Goal: Task Accomplishment & Management: Complete application form

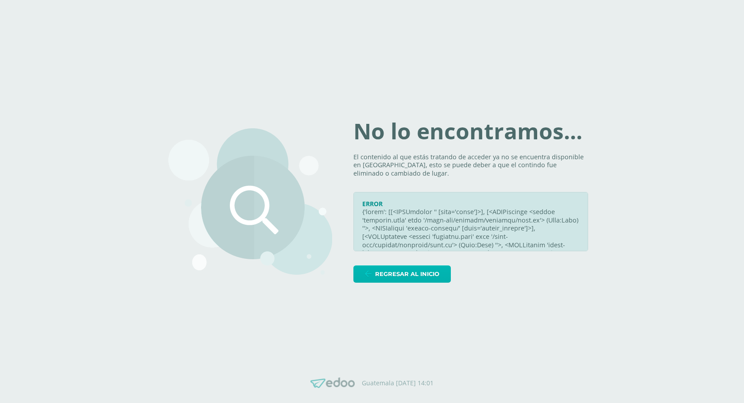
click at [422, 272] on span "Regresar al inicio" at bounding box center [407, 274] width 64 height 16
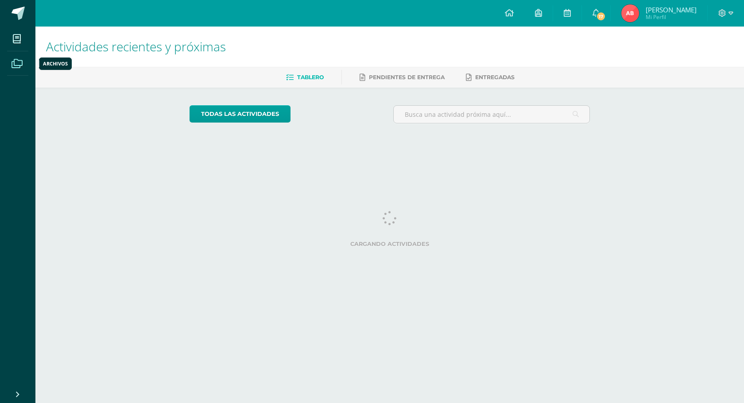
click at [18, 60] on icon at bounding box center [17, 63] width 11 height 9
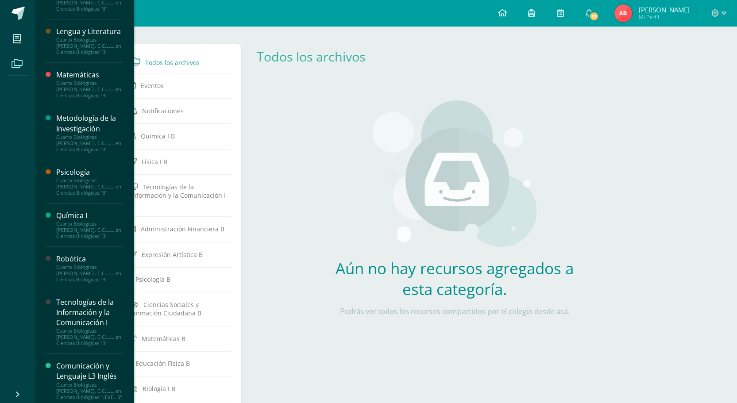
scroll to position [341, 0]
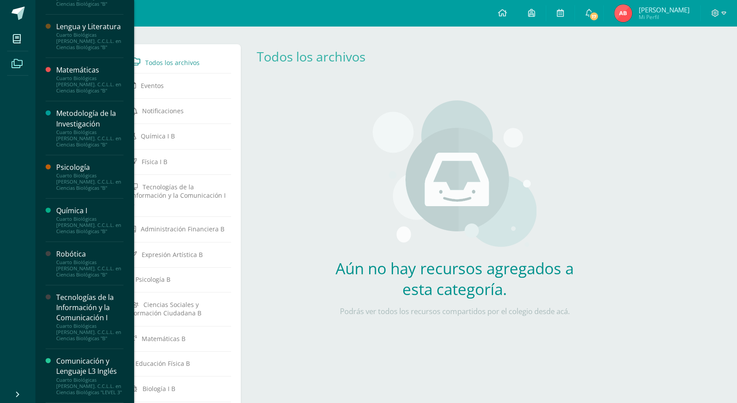
click at [96, 310] on div "Tecnologías de la Información y la Comunicación I" at bounding box center [89, 308] width 67 height 31
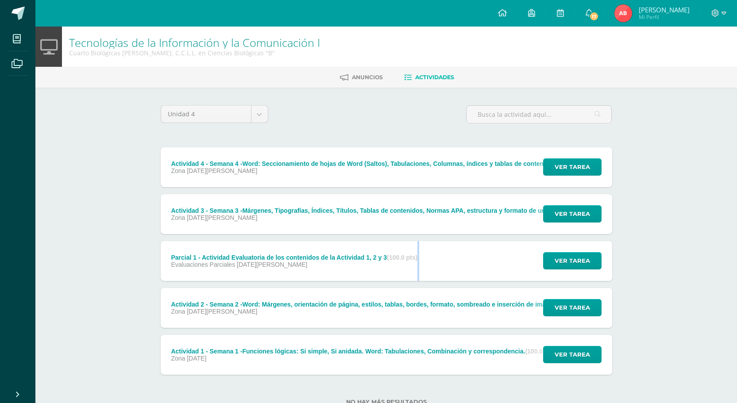
drag, startPoint x: 328, startPoint y: 273, endPoint x: 383, endPoint y: 252, distance: 58.9
click at [369, 252] on div "Actividad 4 - Semana 4 -Word: Seccionamiento de hojas de Word (Saltos), Tabulac…" at bounding box center [387, 261] width 452 height 228
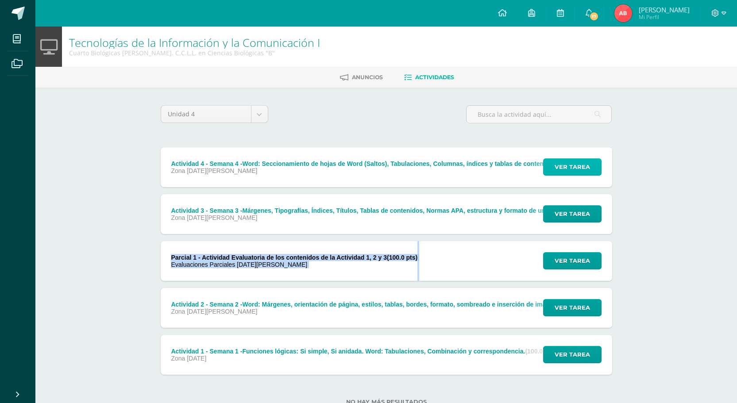
click at [551, 176] on button "Ver tarea" at bounding box center [572, 167] width 58 height 17
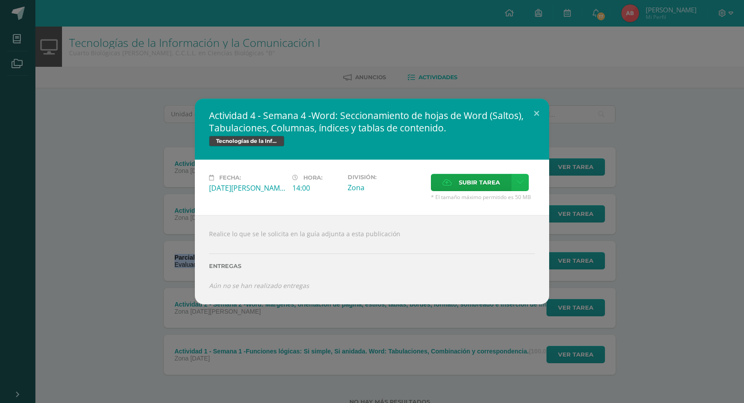
click at [515, 186] on link at bounding box center [520, 182] width 17 height 17
click at [482, 185] on span "Subir tarea" at bounding box center [479, 183] width 41 height 16
click at [0, 0] on input "Subir tarea" at bounding box center [0, 0] width 0 height 0
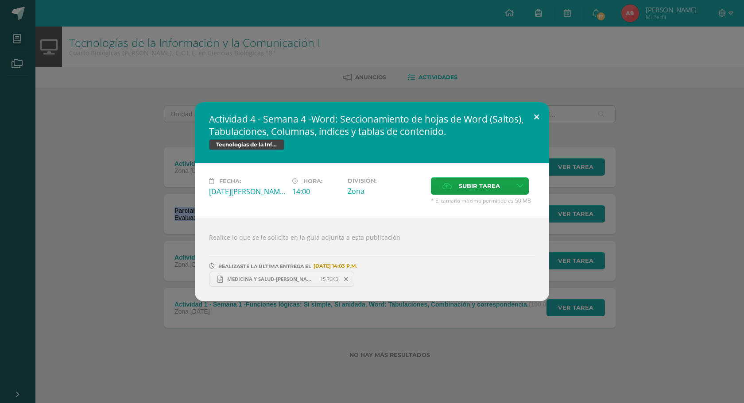
click at [535, 116] on button at bounding box center [536, 117] width 25 height 30
